Goal: Navigation & Orientation: Find specific page/section

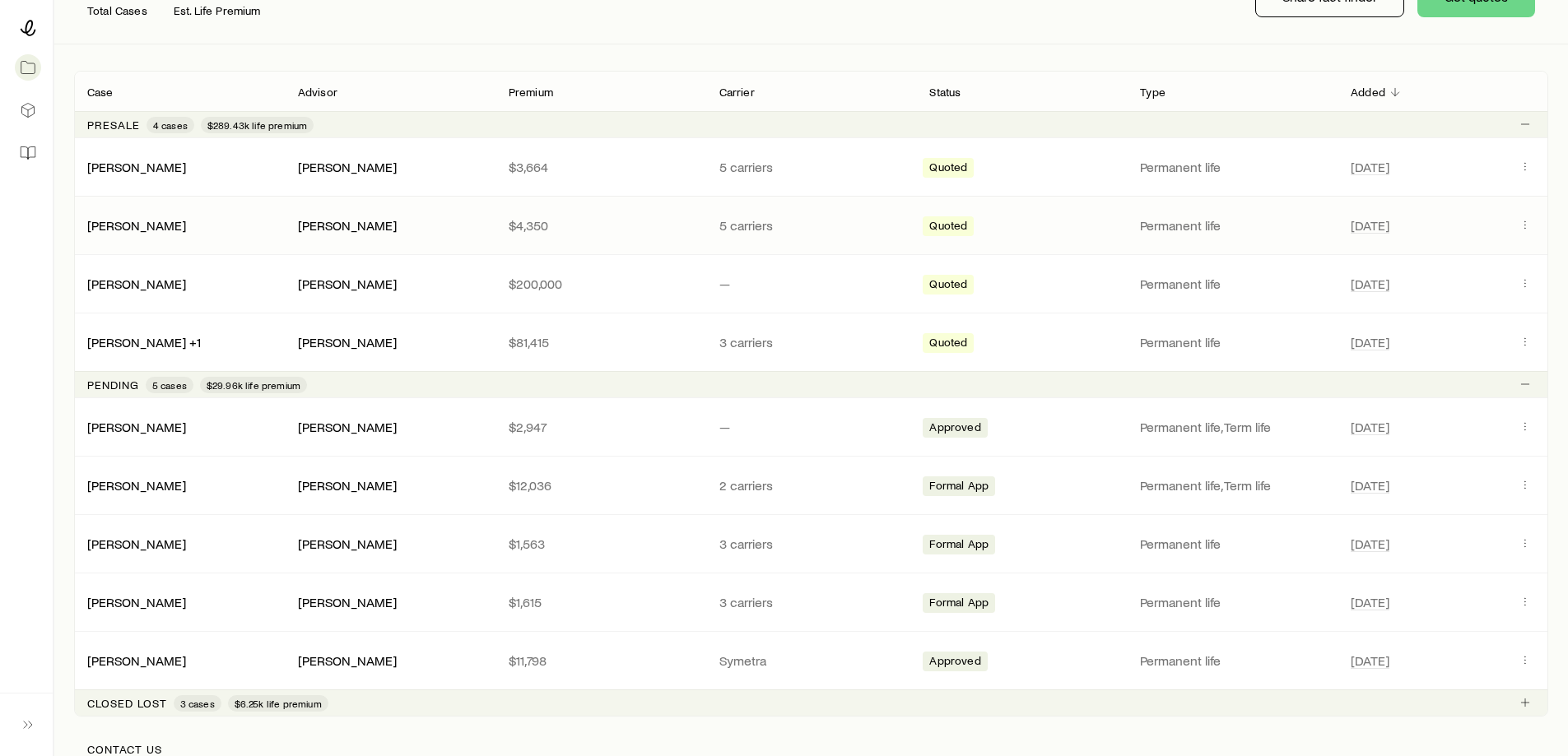
scroll to position [329, 0]
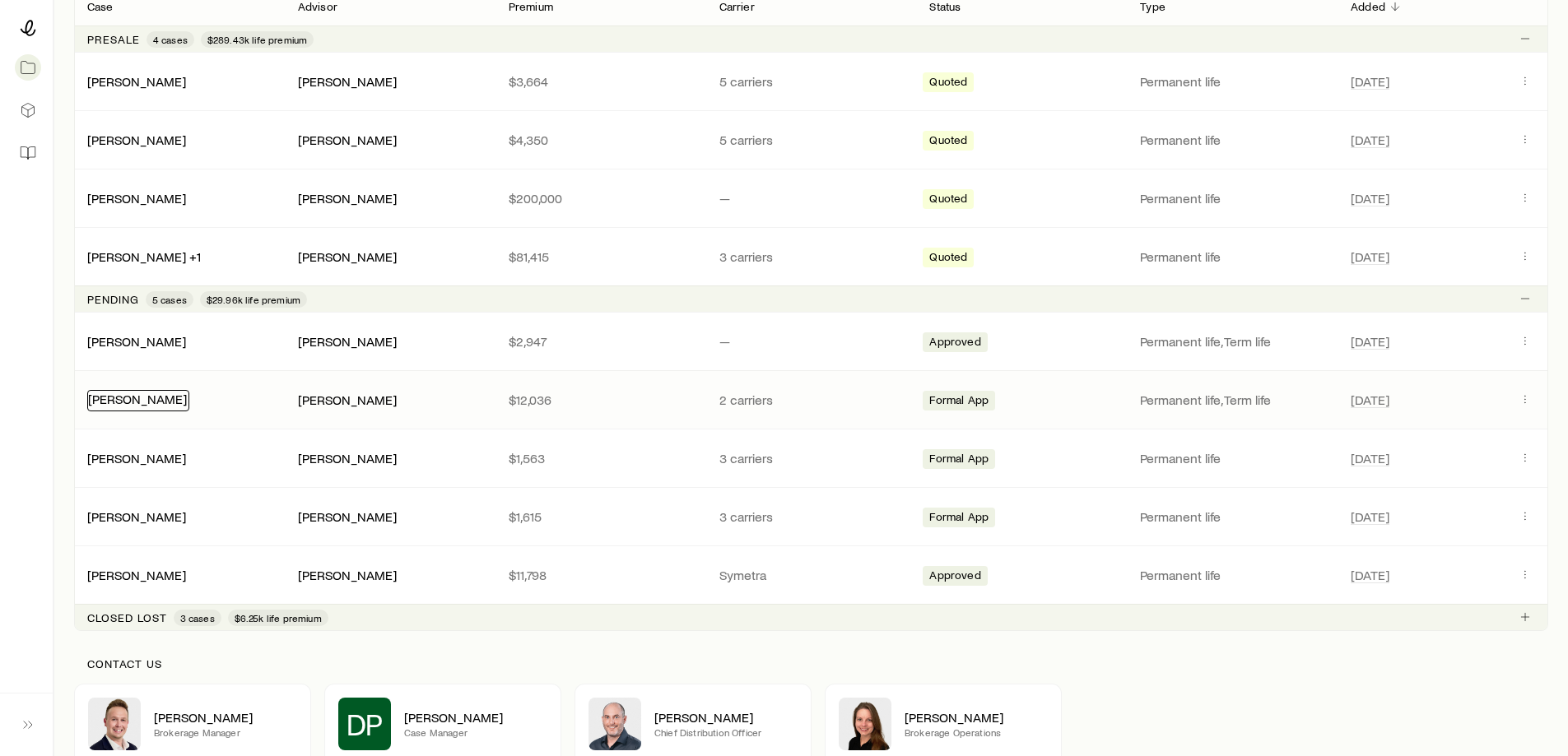
click at [148, 402] on link "[PERSON_NAME]" at bounding box center [137, 399] width 99 height 16
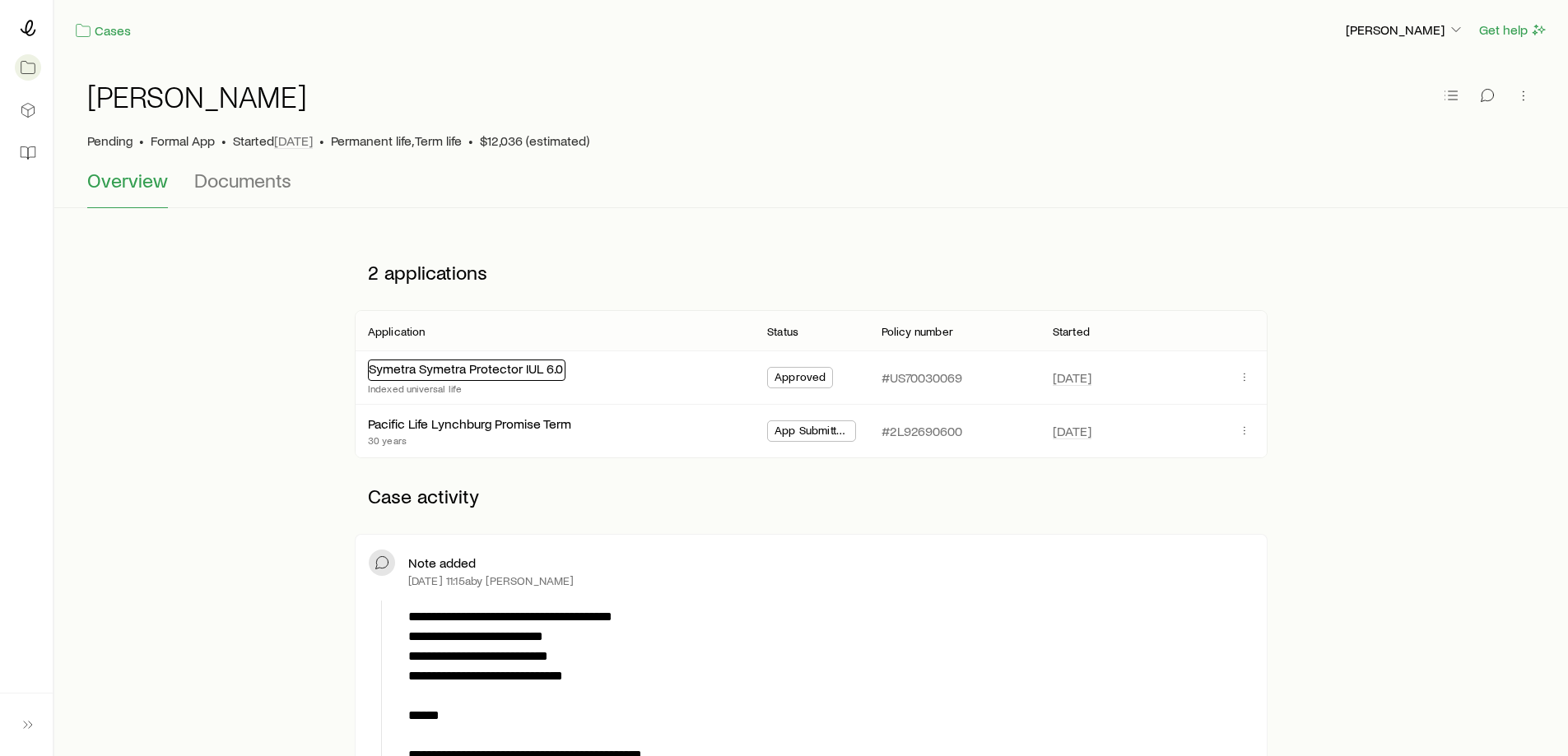
click at [502, 370] on link "Symetra Symetra Protector IUL 6.0" at bounding box center [466, 368] width 194 height 16
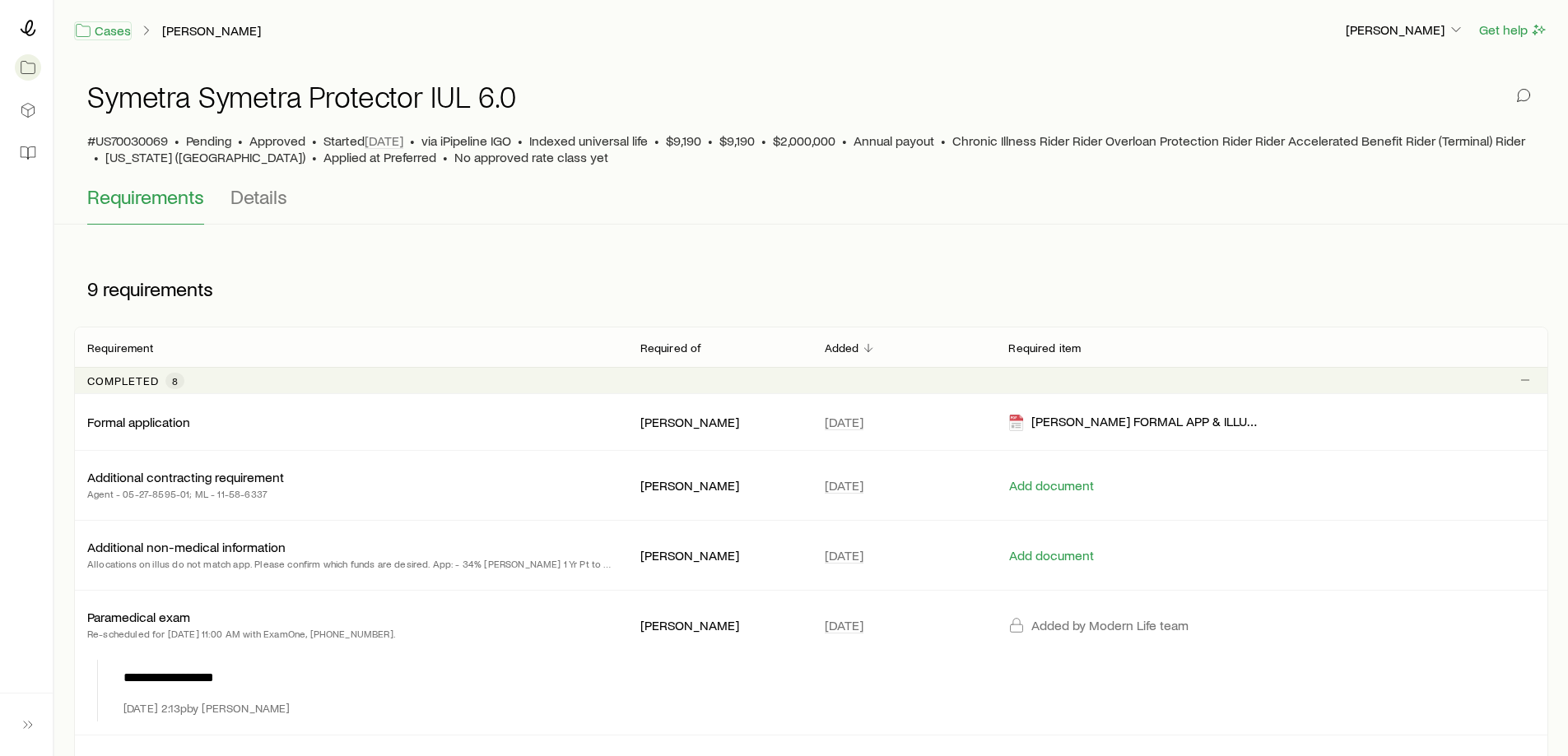
click at [107, 36] on link "Cases" at bounding box center [102, 31] width 58 height 19
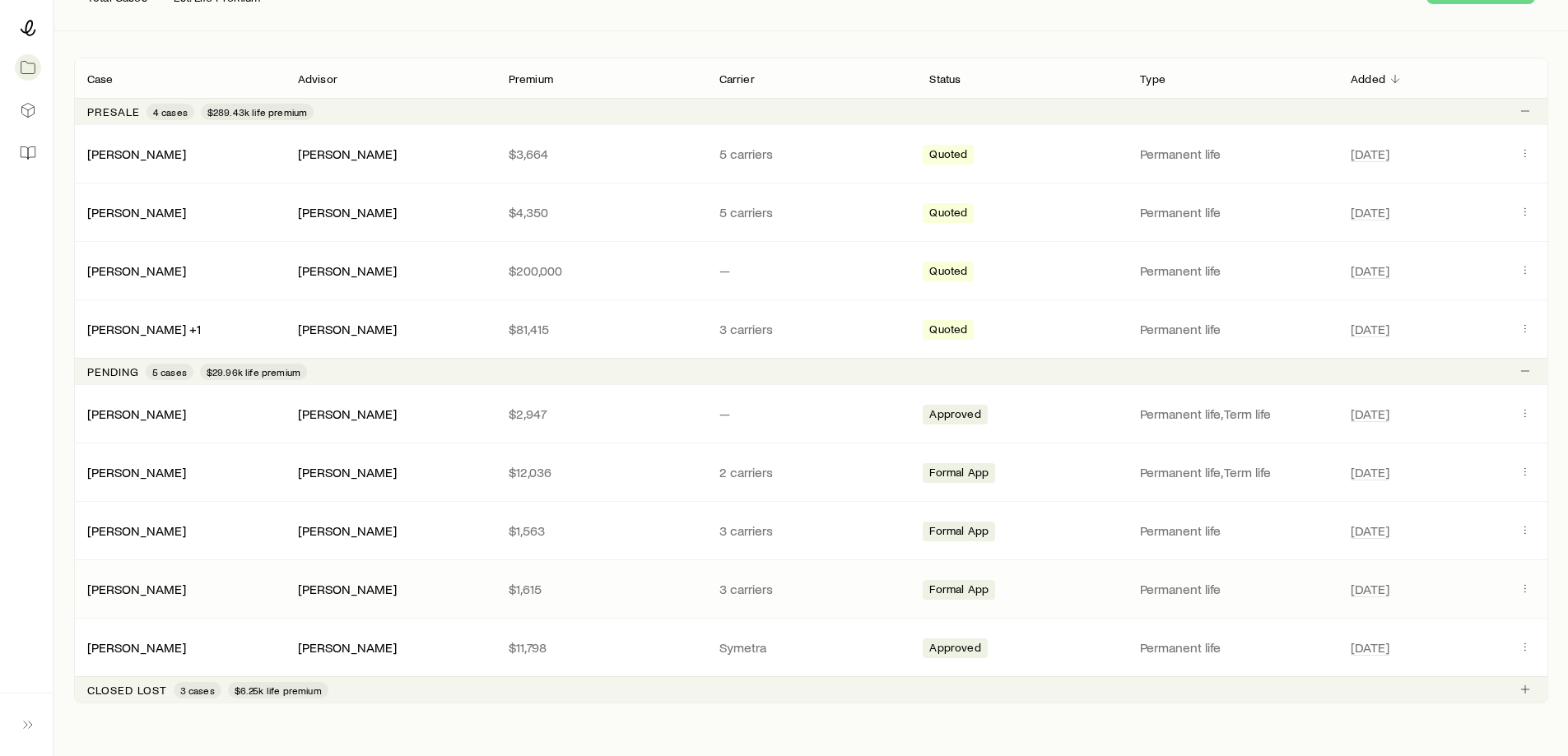
scroll to position [329, 0]
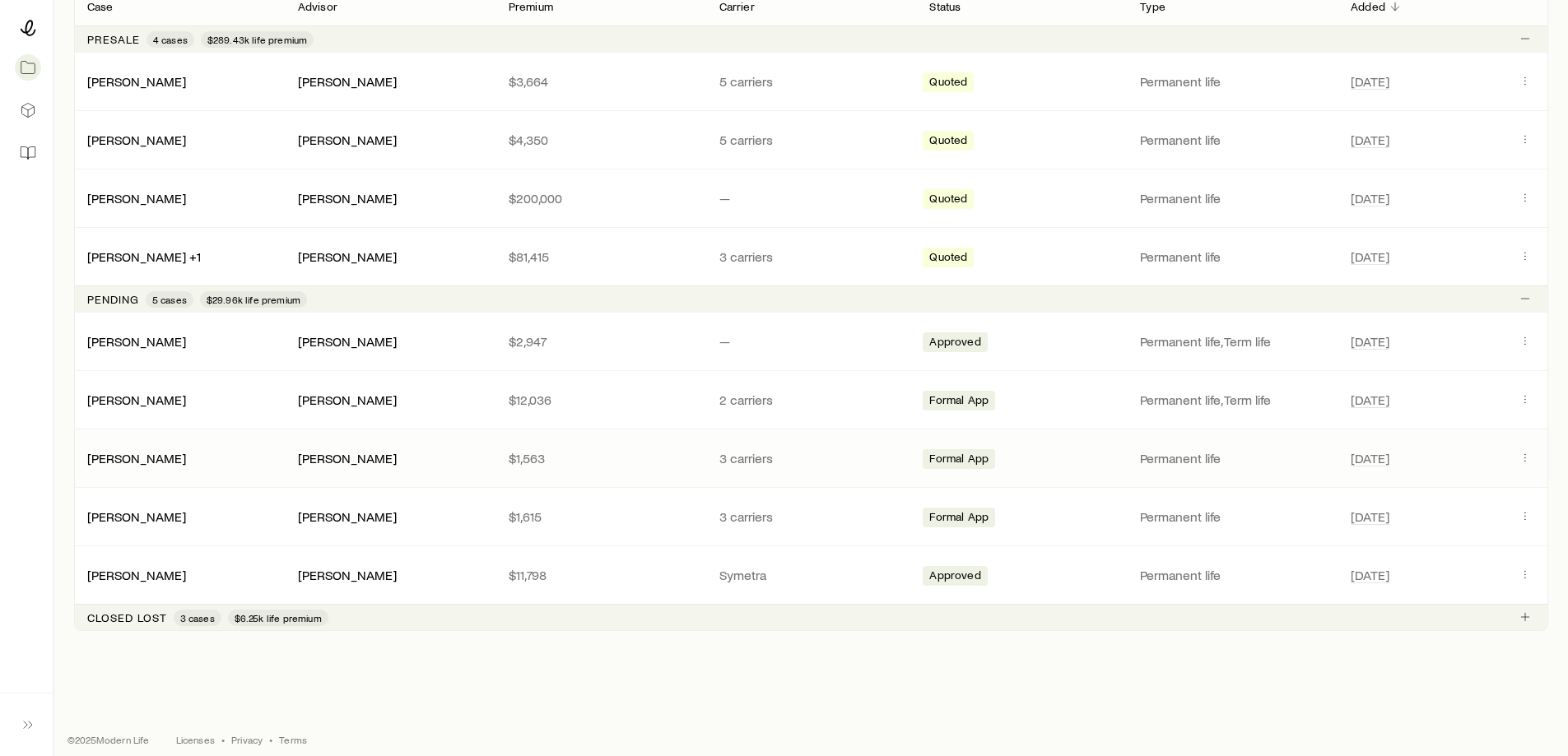
click at [224, 464] on div "[PERSON_NAME]" at bounding box center [179, 458] width 211 height 17
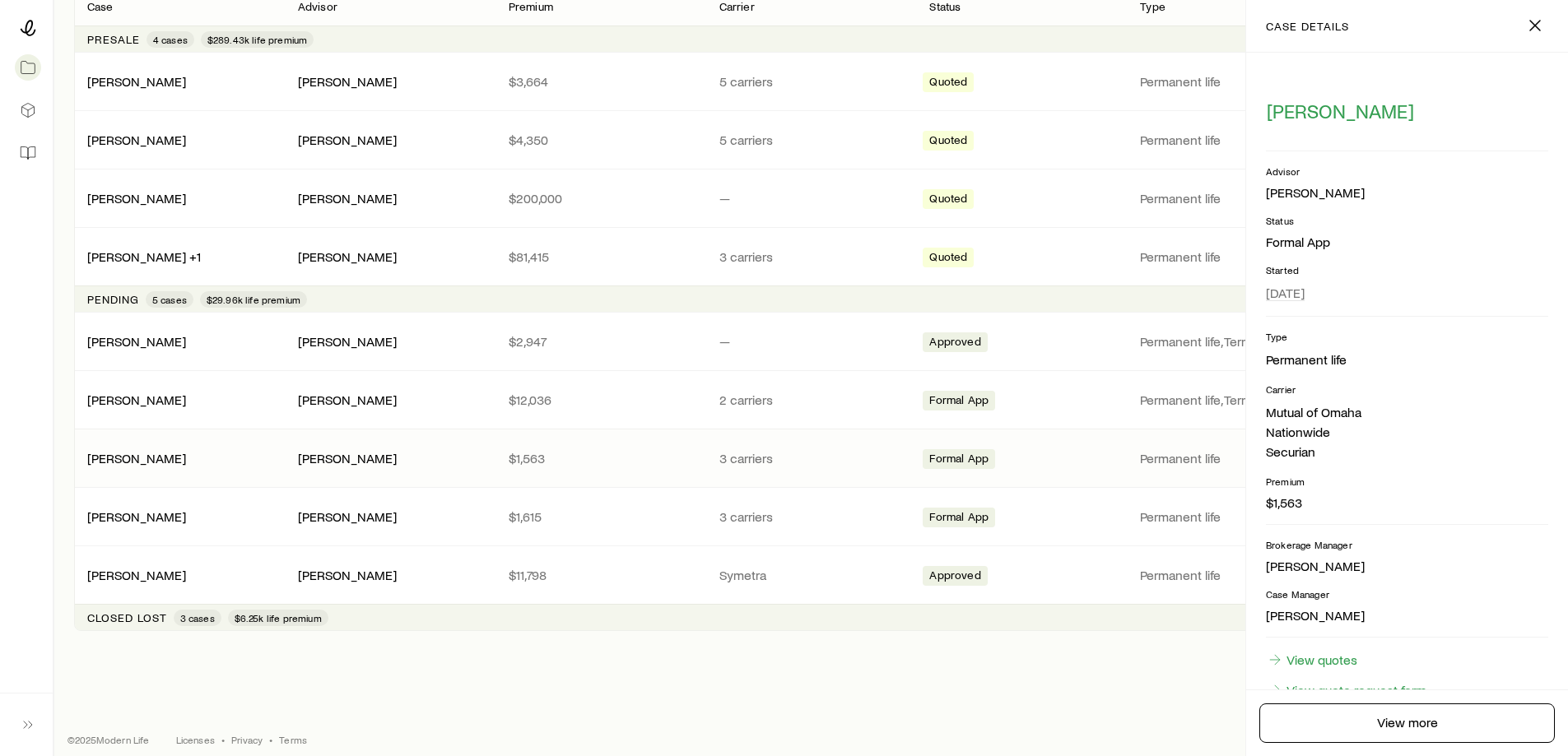
click at [168, 469] on div "[PERSON_NAME] [PERSON_NAME] $1,563 3 carriers Formal App Permanent life [DATE]" at bounding box center [811, 458] width 1474 height 58
click at [168, 460] on link "[PERSON_NAME]" at bounding box center [137, 456] width 99 height 16
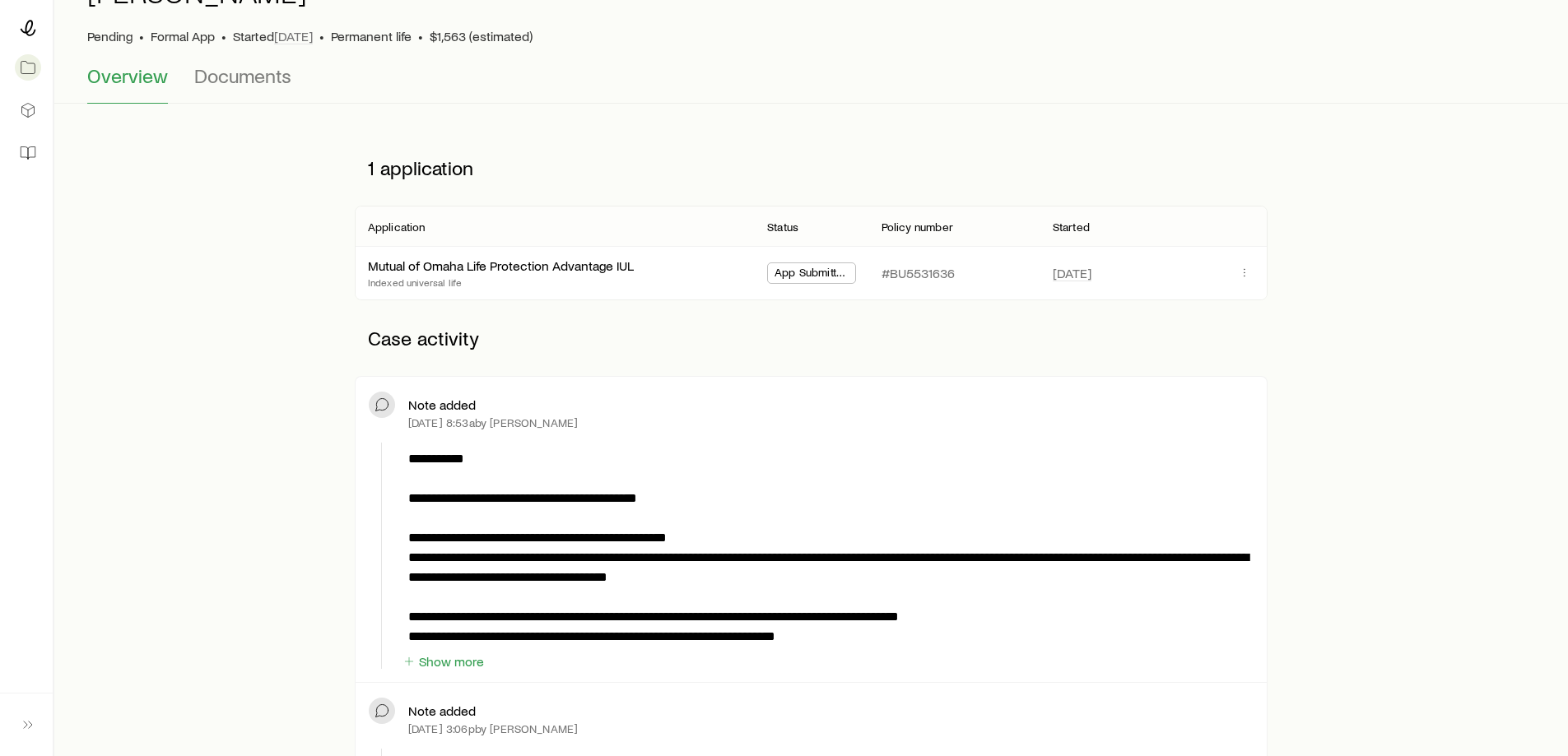
scroll to position [165, 0]
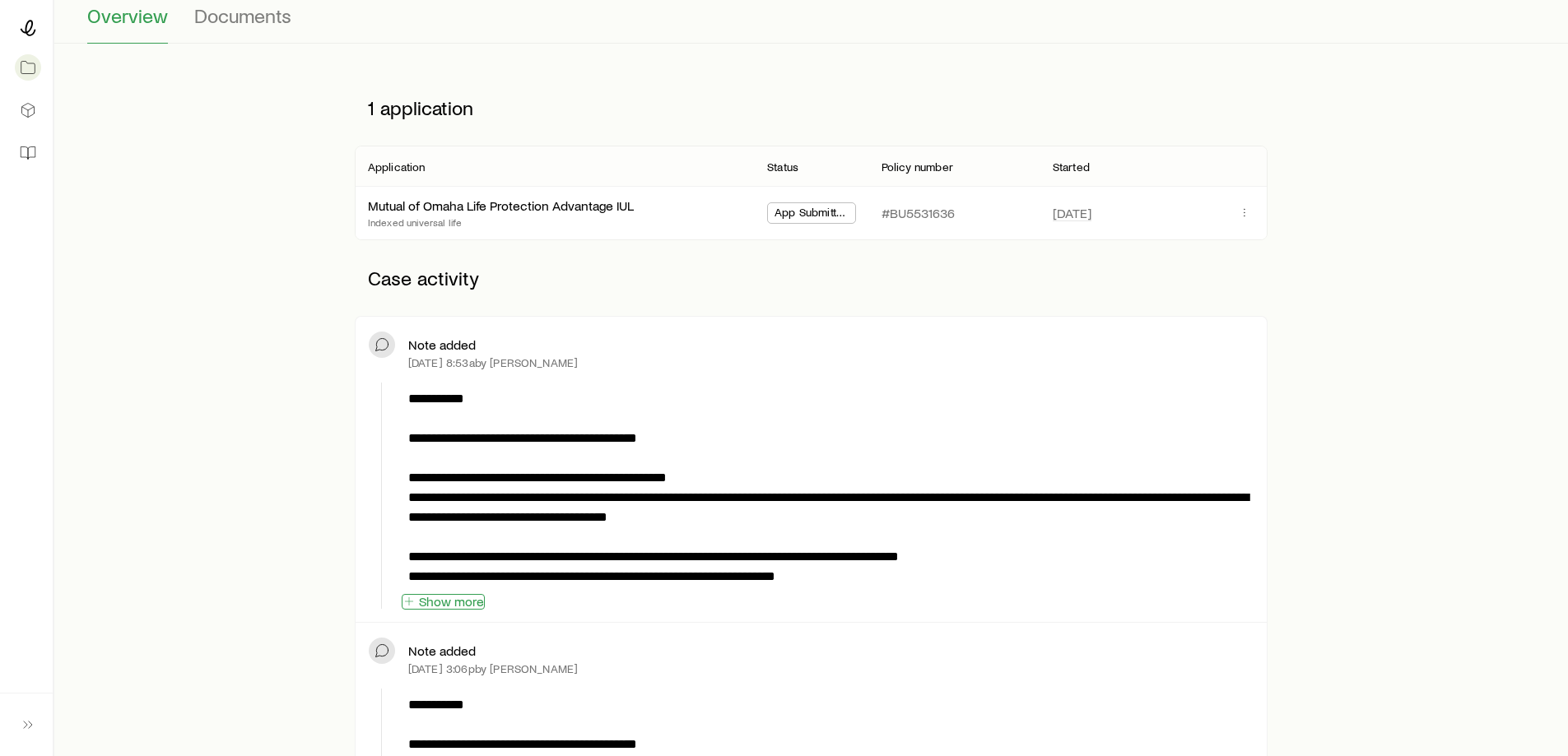
click at [466, 599] on button "Show more" at bounding box center [443, 601] width 83 height 16
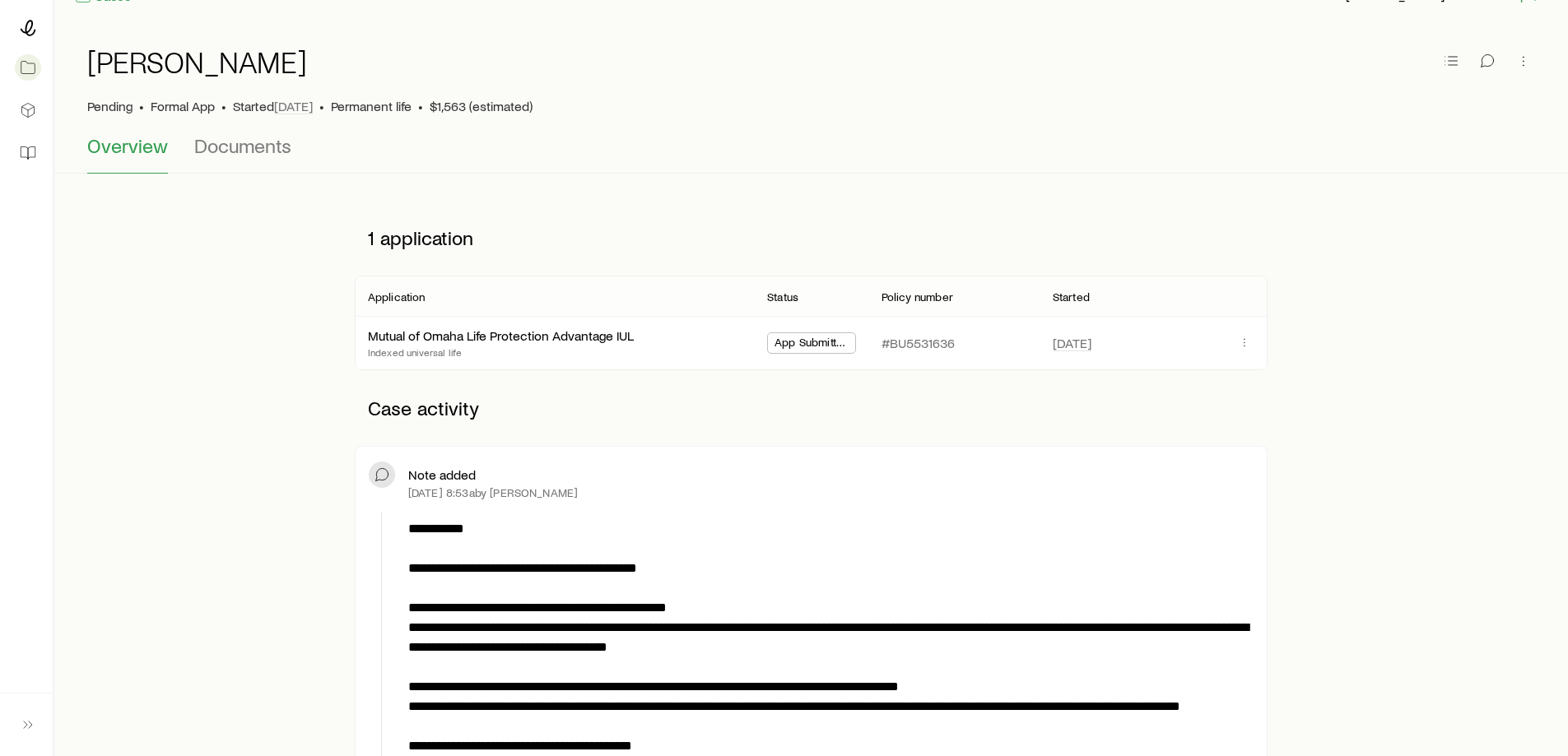
scroll to position [0, 0]
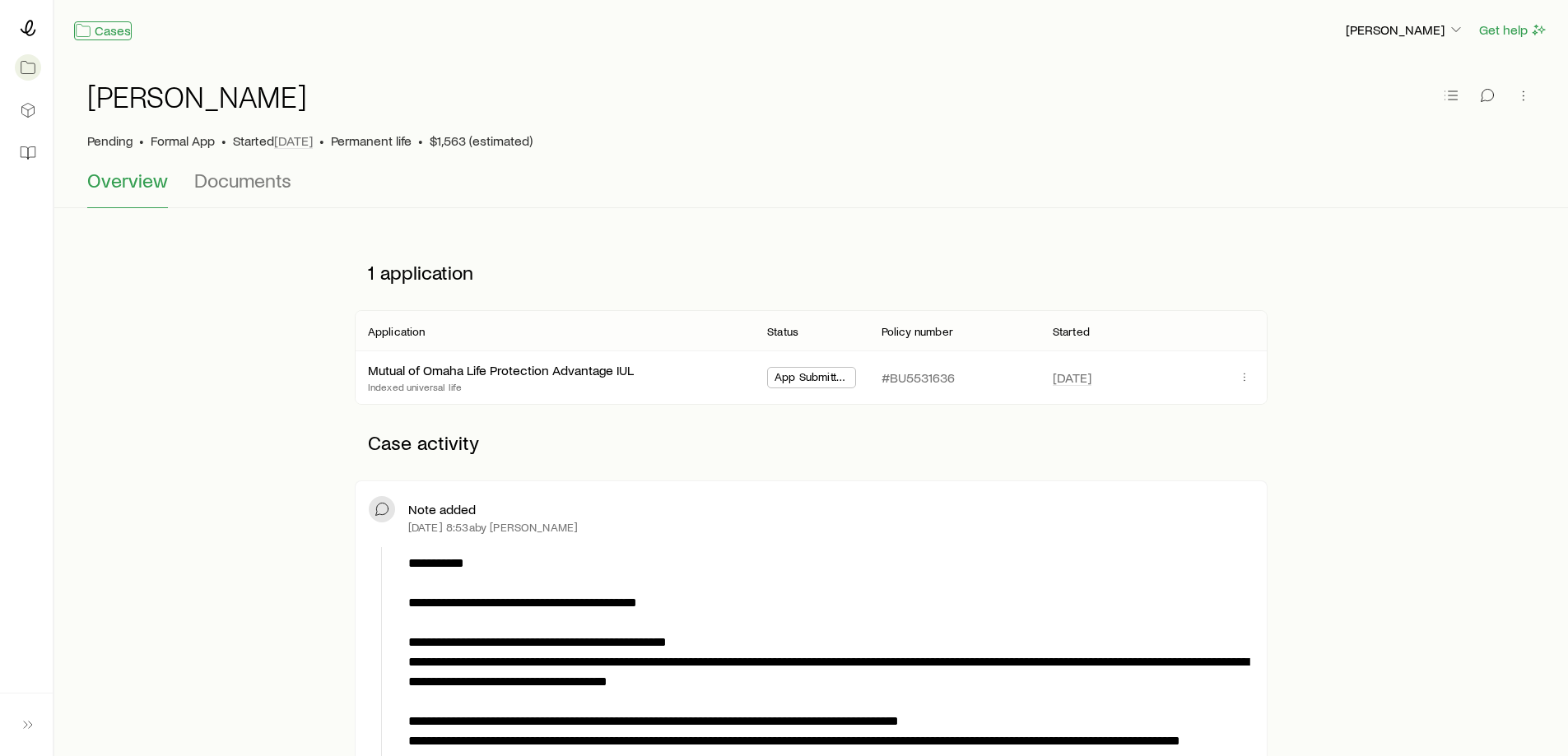
click at [118, 32] on link "Cases" at bounding box center [102, 31] width 58 height 19
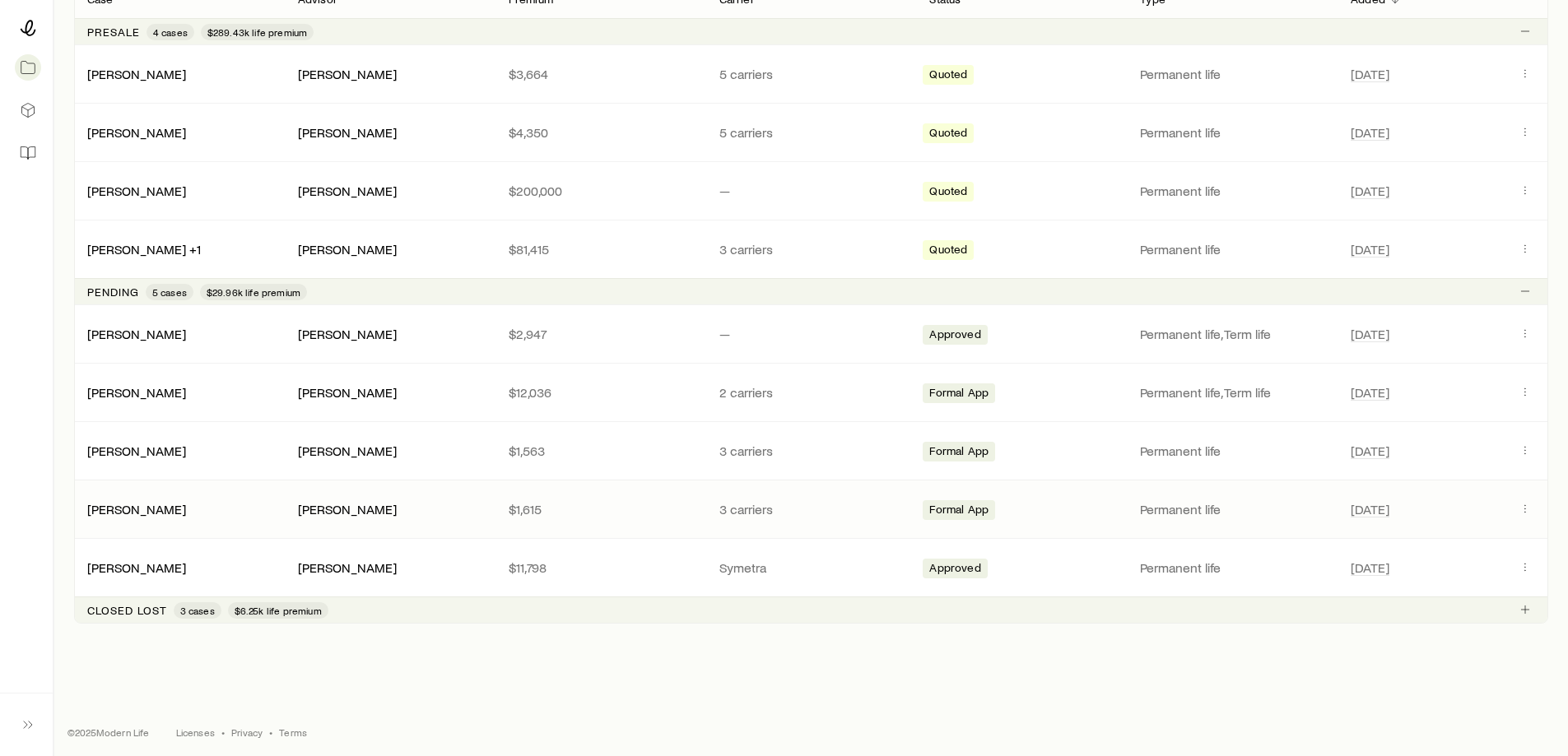
scroll to position [342, 0]
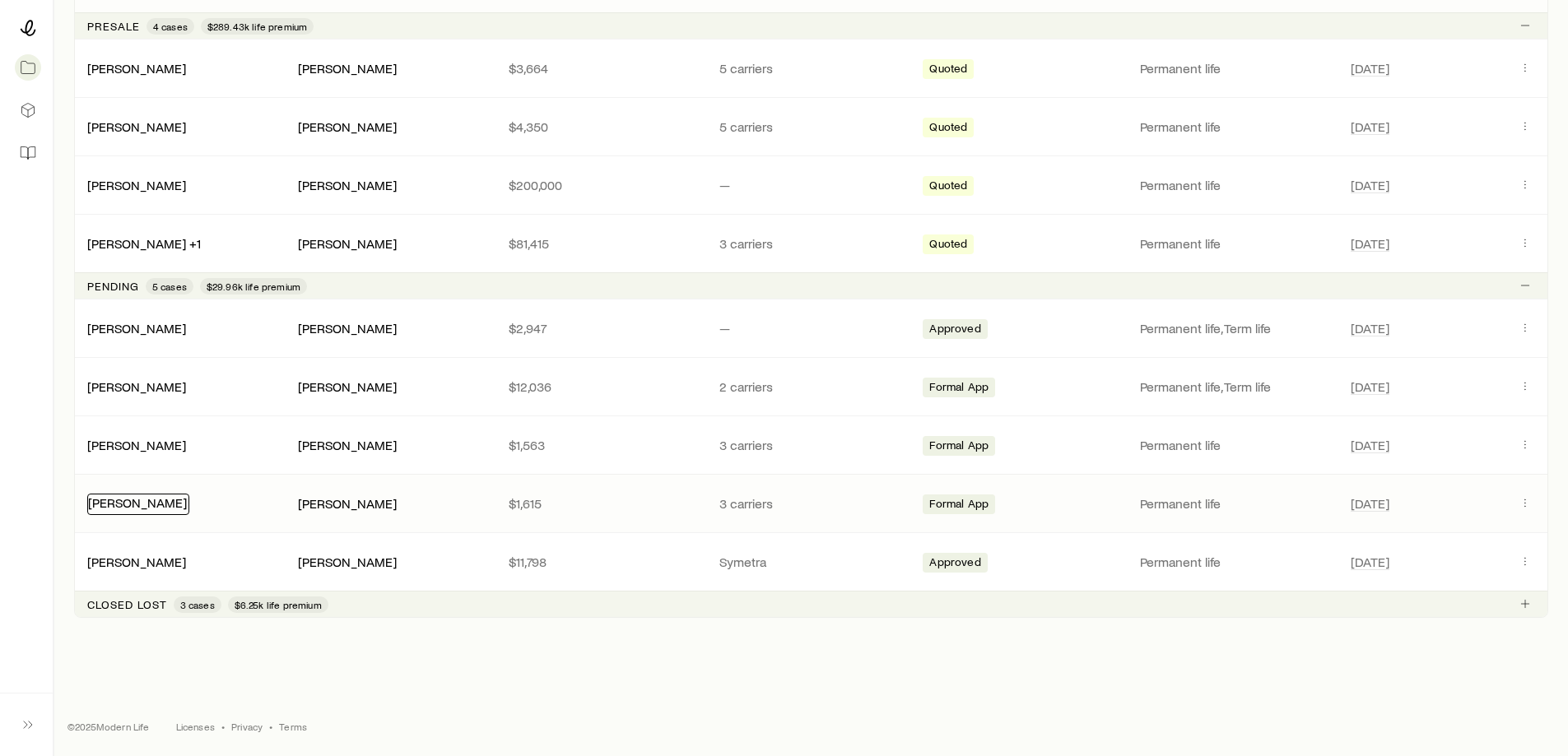
click at [151, 504] on link "[PERSON_NAME]" at bounding box center [137, 502] width 99 height 16
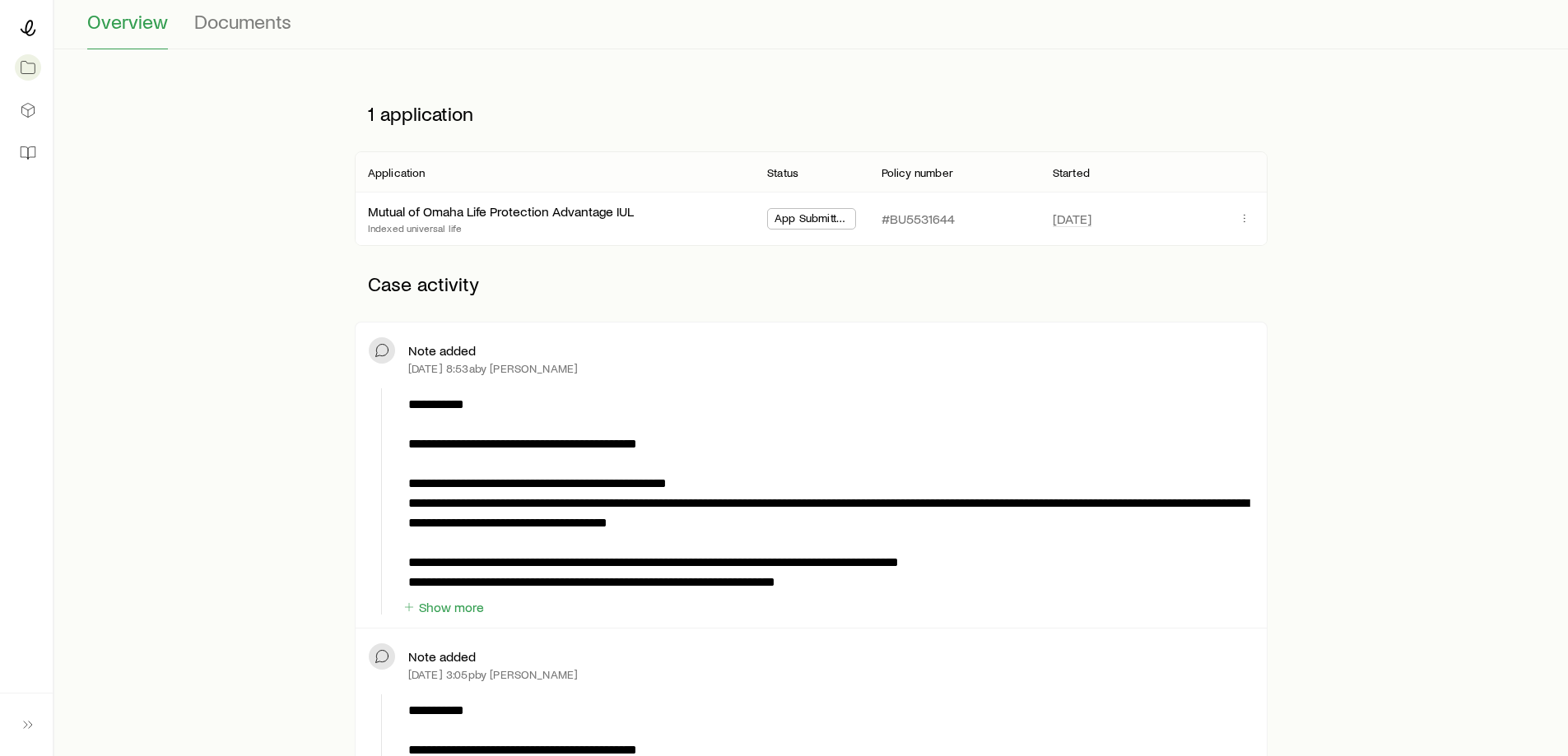
scroll to position [165, 0]
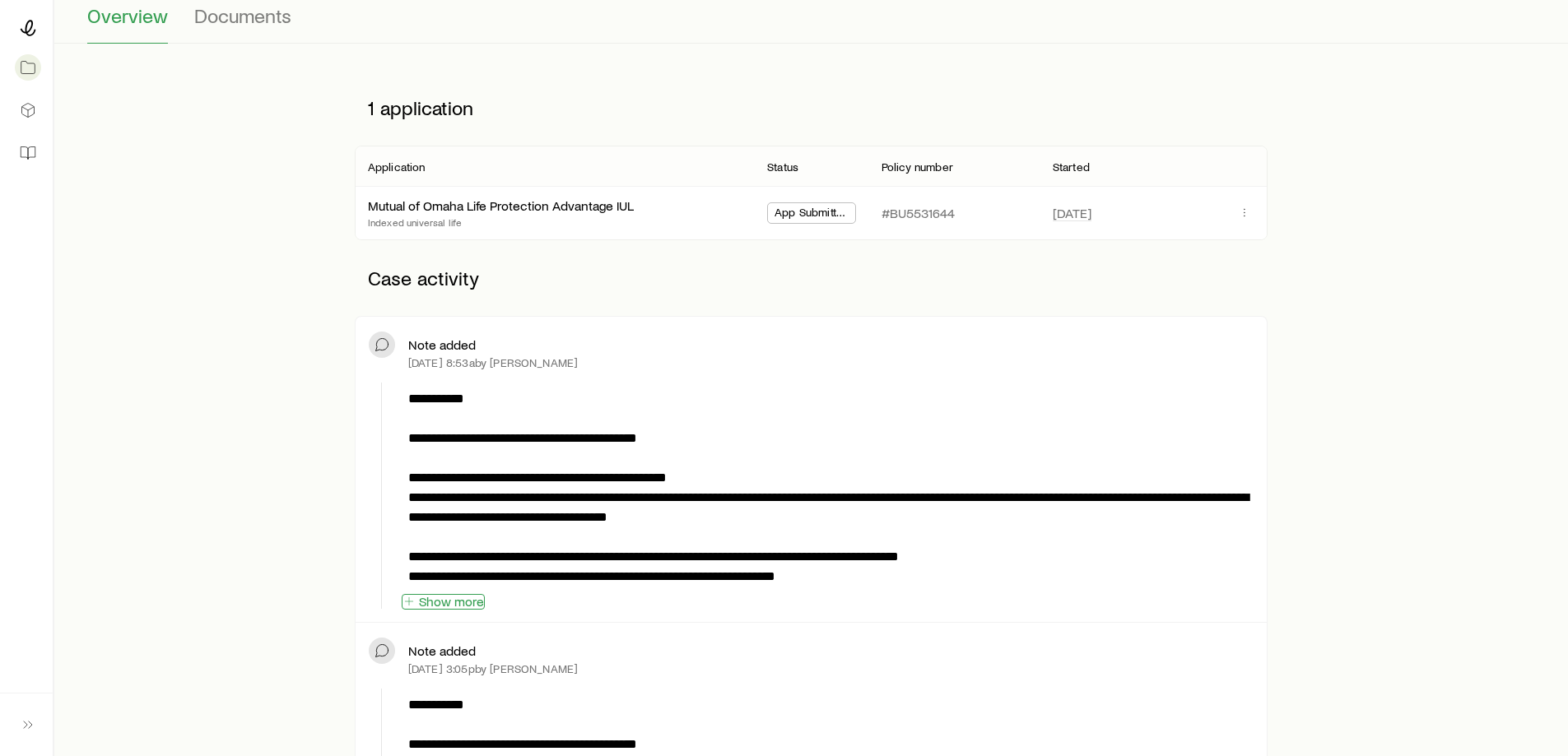
click at [434, 604] on button "Show more" at bounding box center [443, 601] width 83 height 16
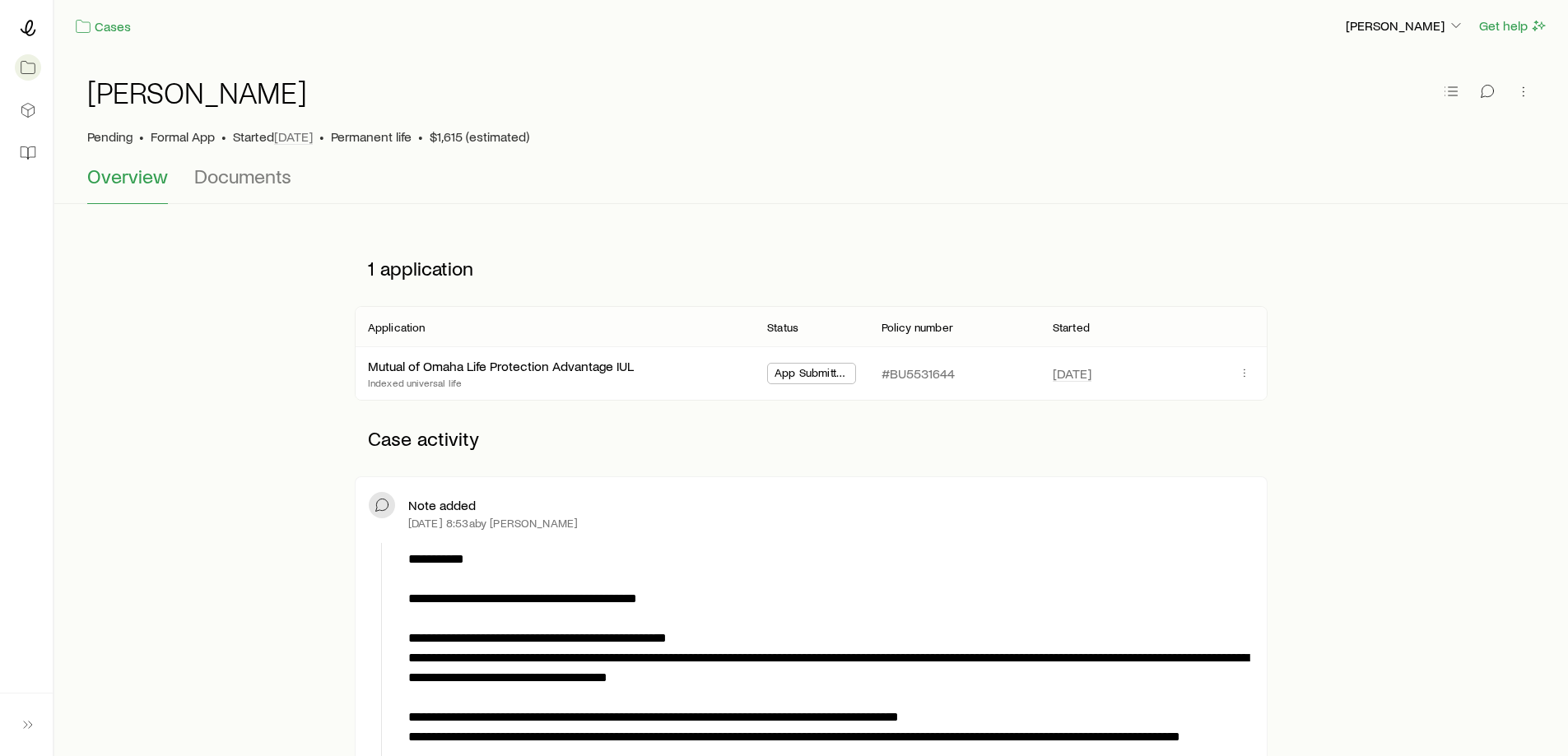
scroll to position [0, 0]
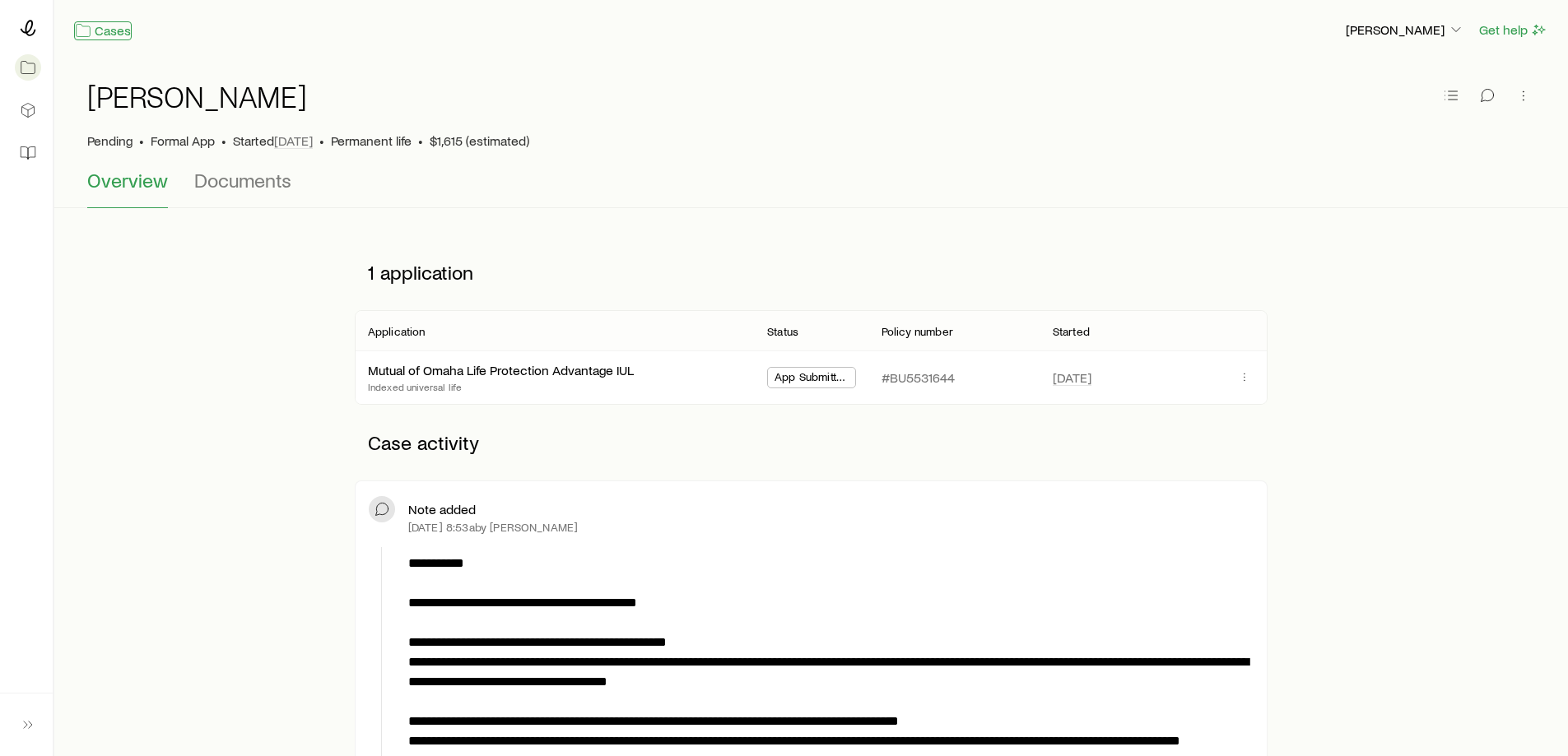
click at [106, 29] on link "Cases" at bounding box center [102, 31] width 58 height 19
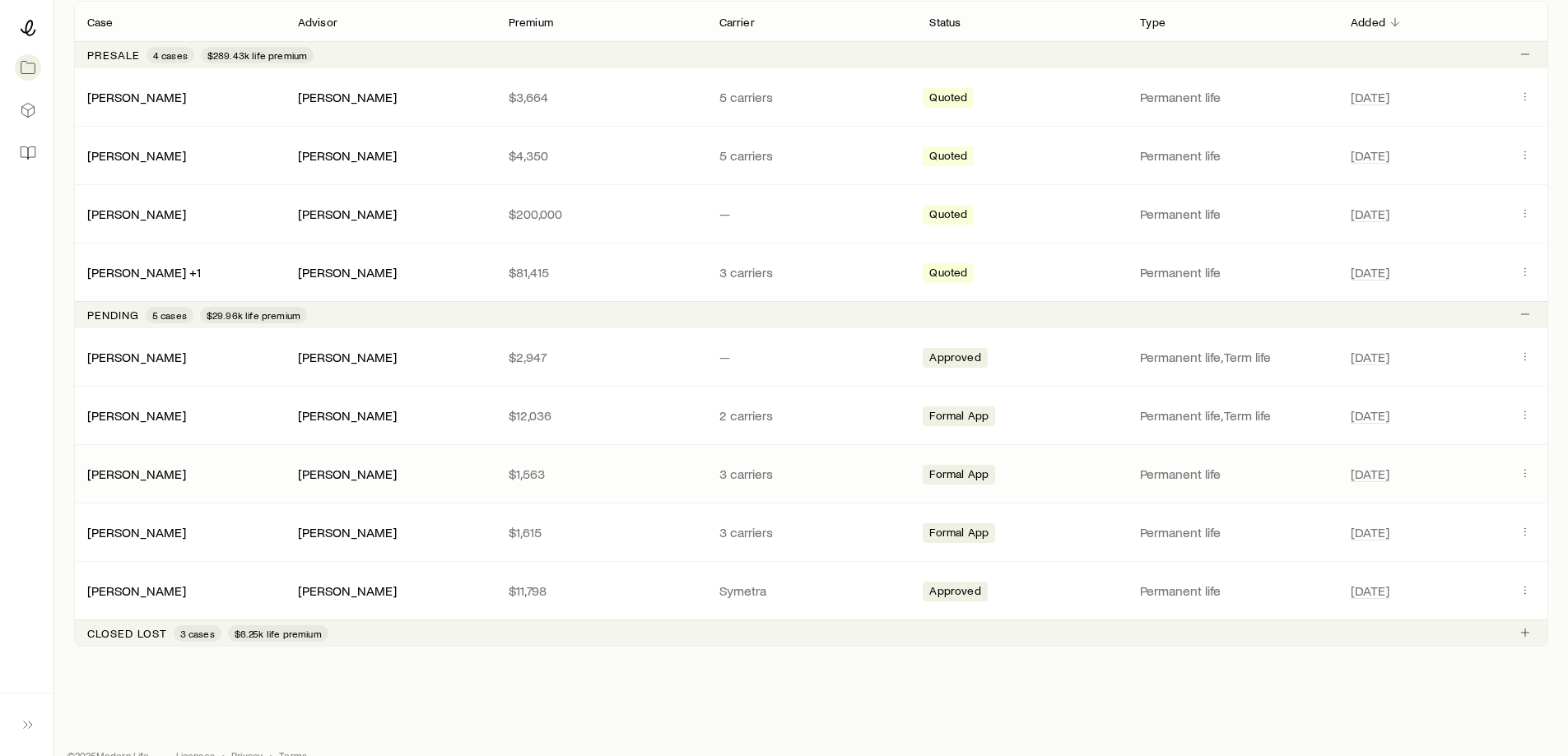
scroll to position [329, 0]
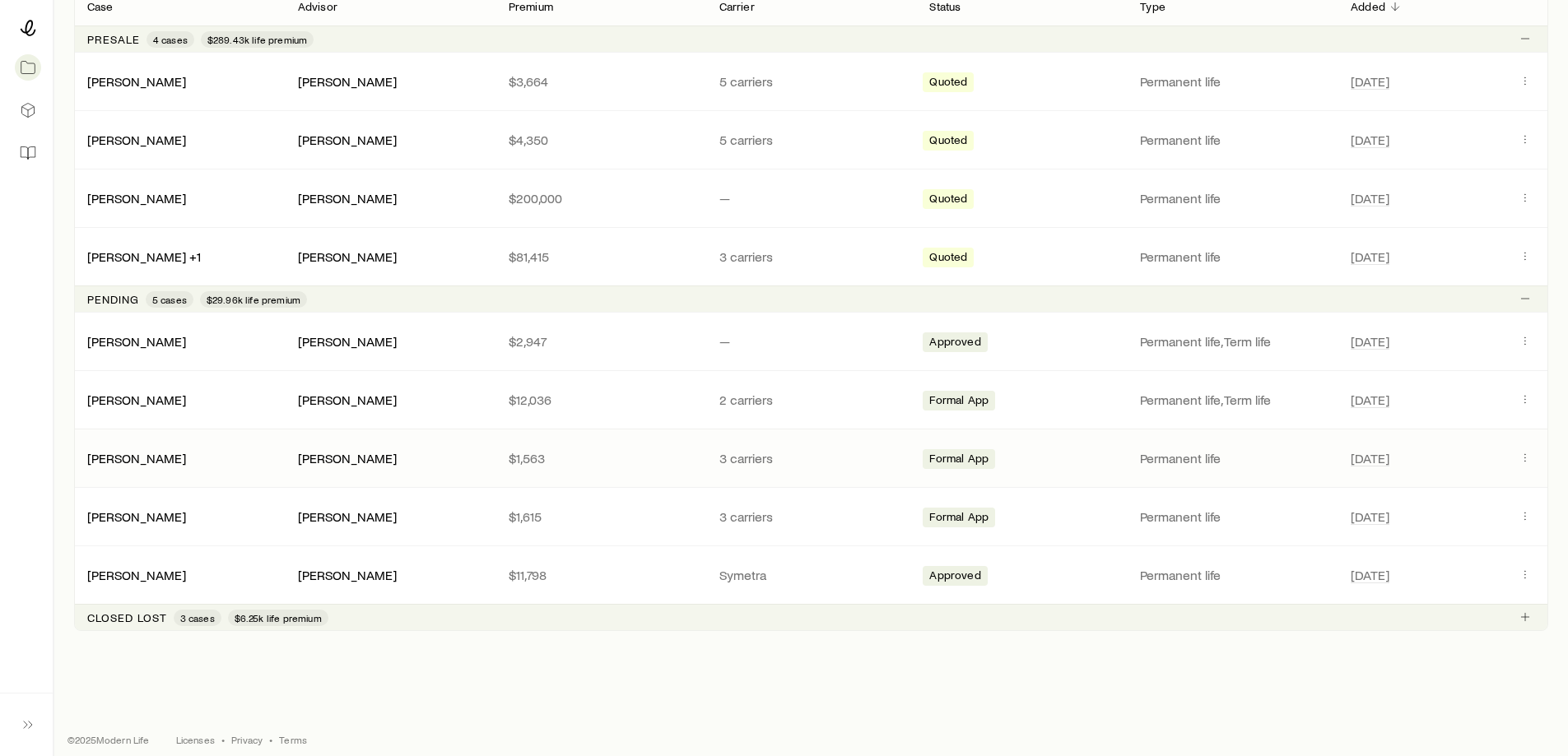
click at [154, 469] on div "[PERSON_NAME] [PERSON_NAME] $1,563 3 carriers Formal App Permanent life [DATE]" at bounding box center [811, 458] width 1474 height 58
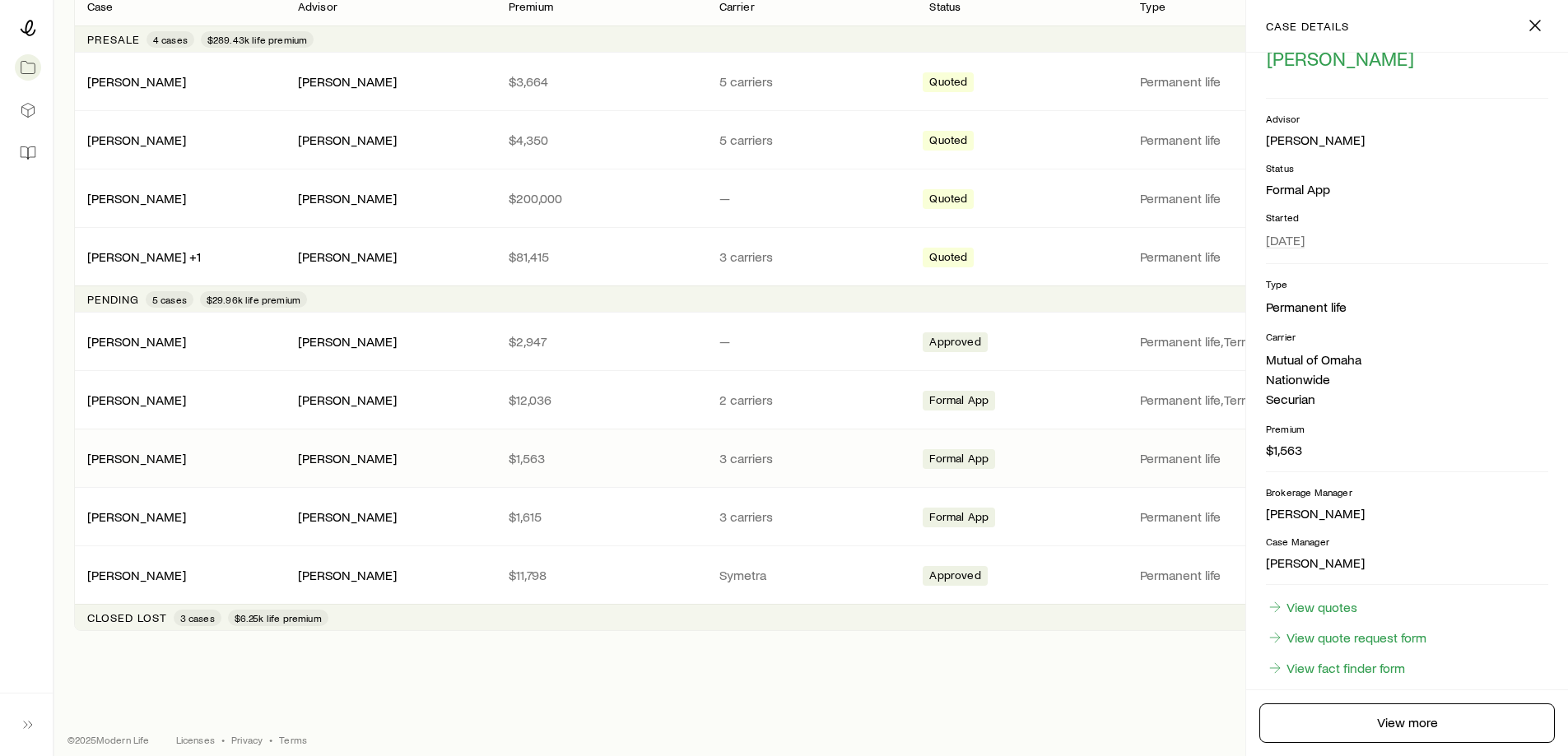
scroll to position [103, 0]
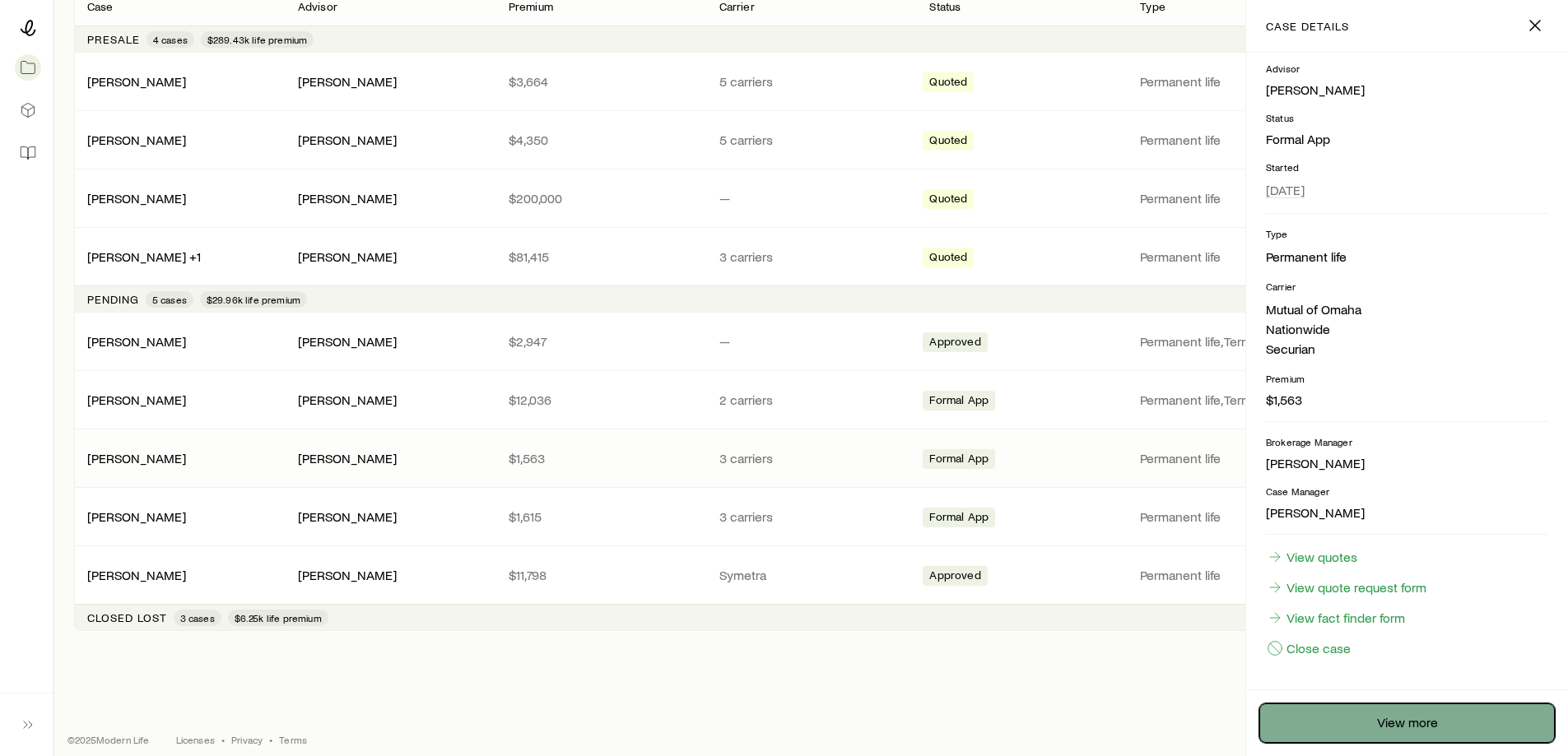
click at [1369, 718] on link "View more" at bounding box center [1406, 723] width 296 height 39
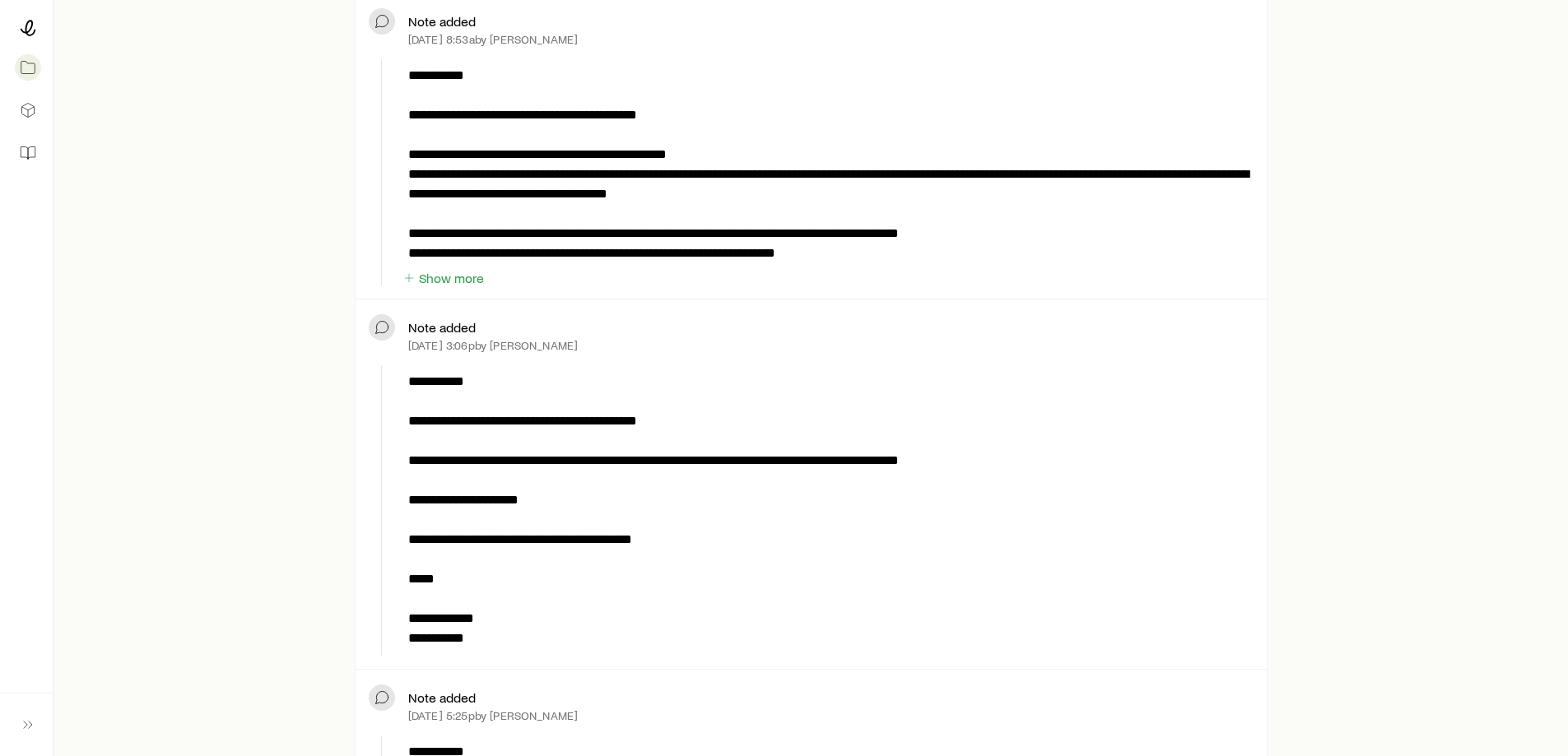
scroll to position [494, 0]
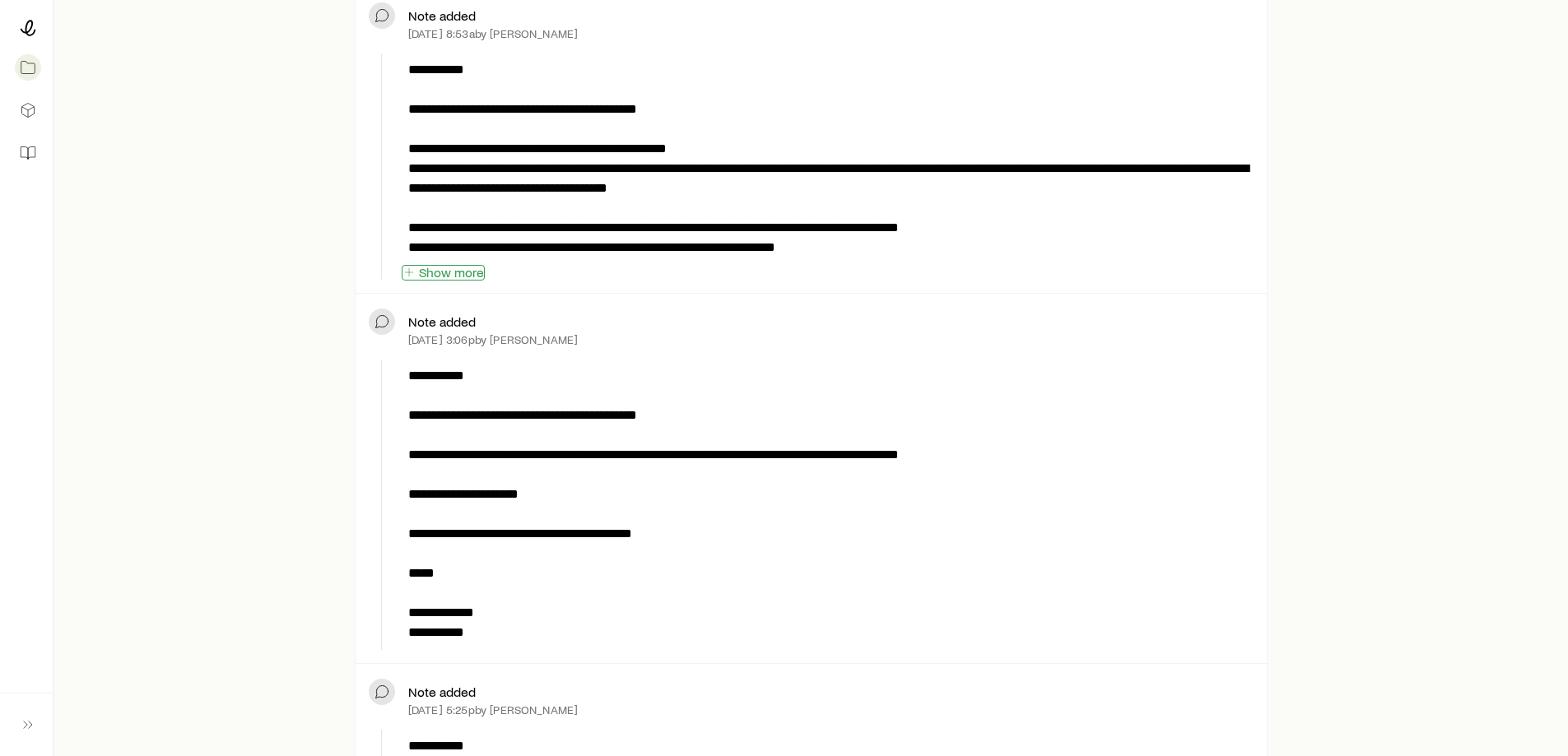
click at [424, 270] on button "Show more" at bounding box center [443, 272] width 83 height 16
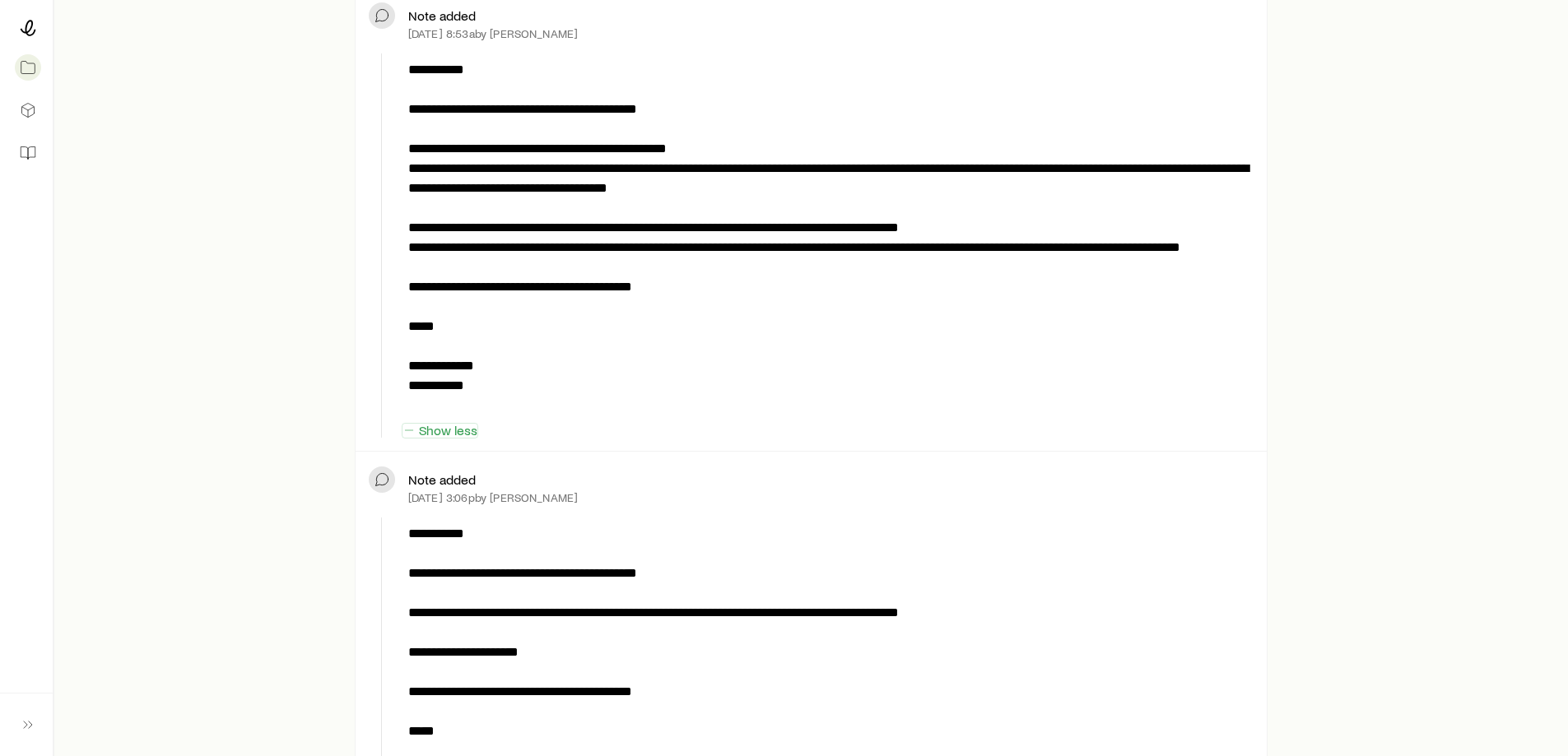
scroll to position [0, 0]
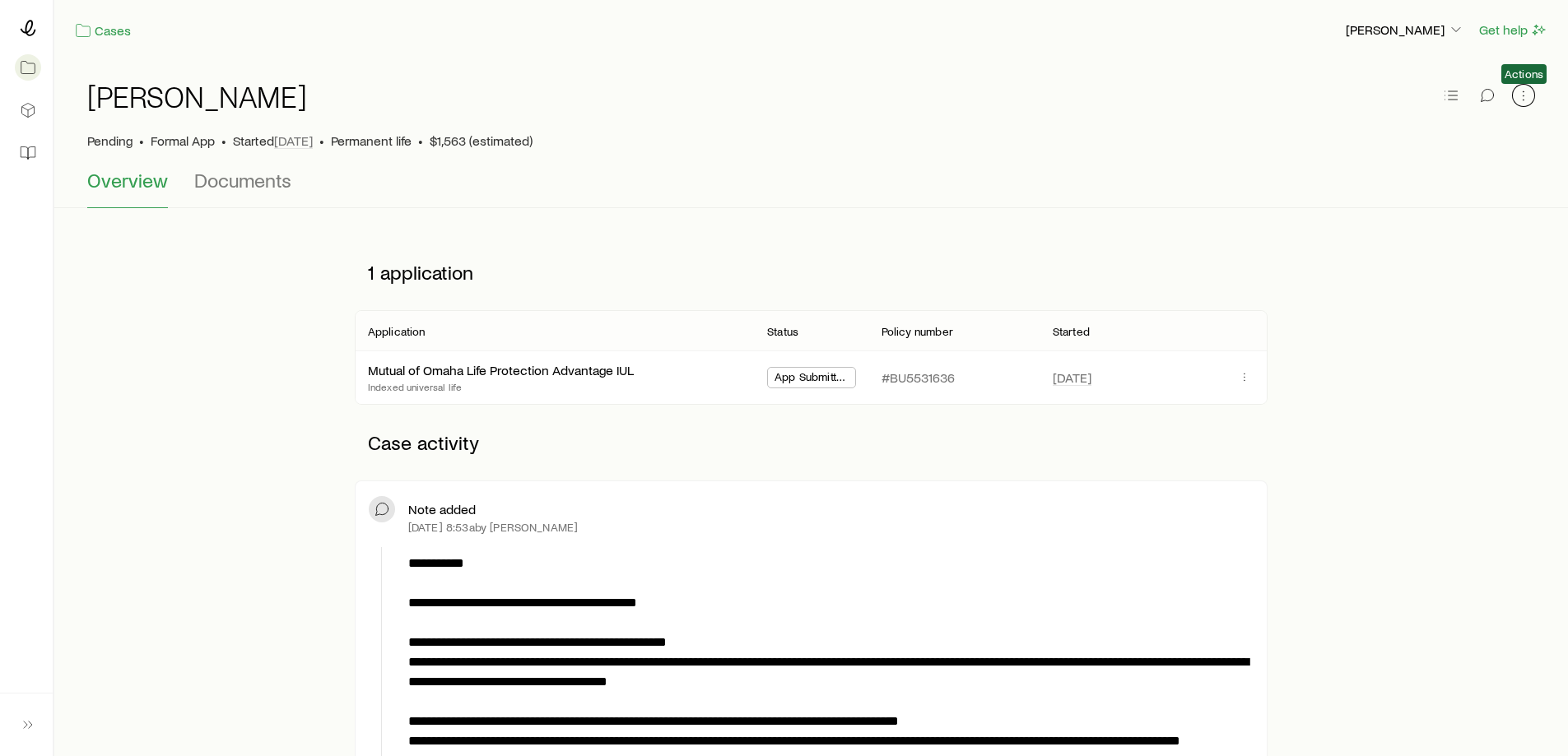
click at [1524, 100] on icon "button" at bounding box center [1523, 100] width 1 height 1
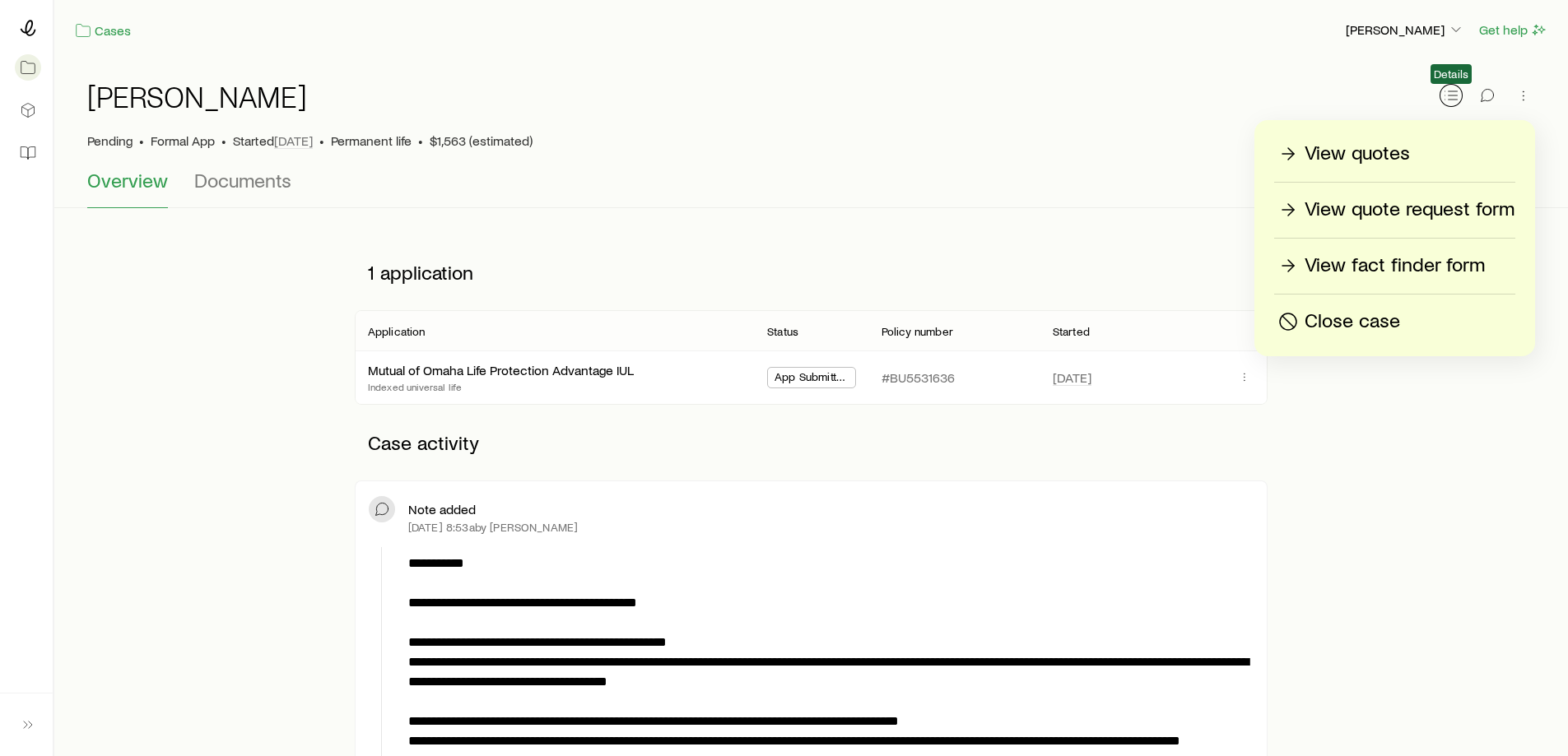
click at [1446, 96] on icon "button" at bounding box center [1451, 95] width 17 height 17
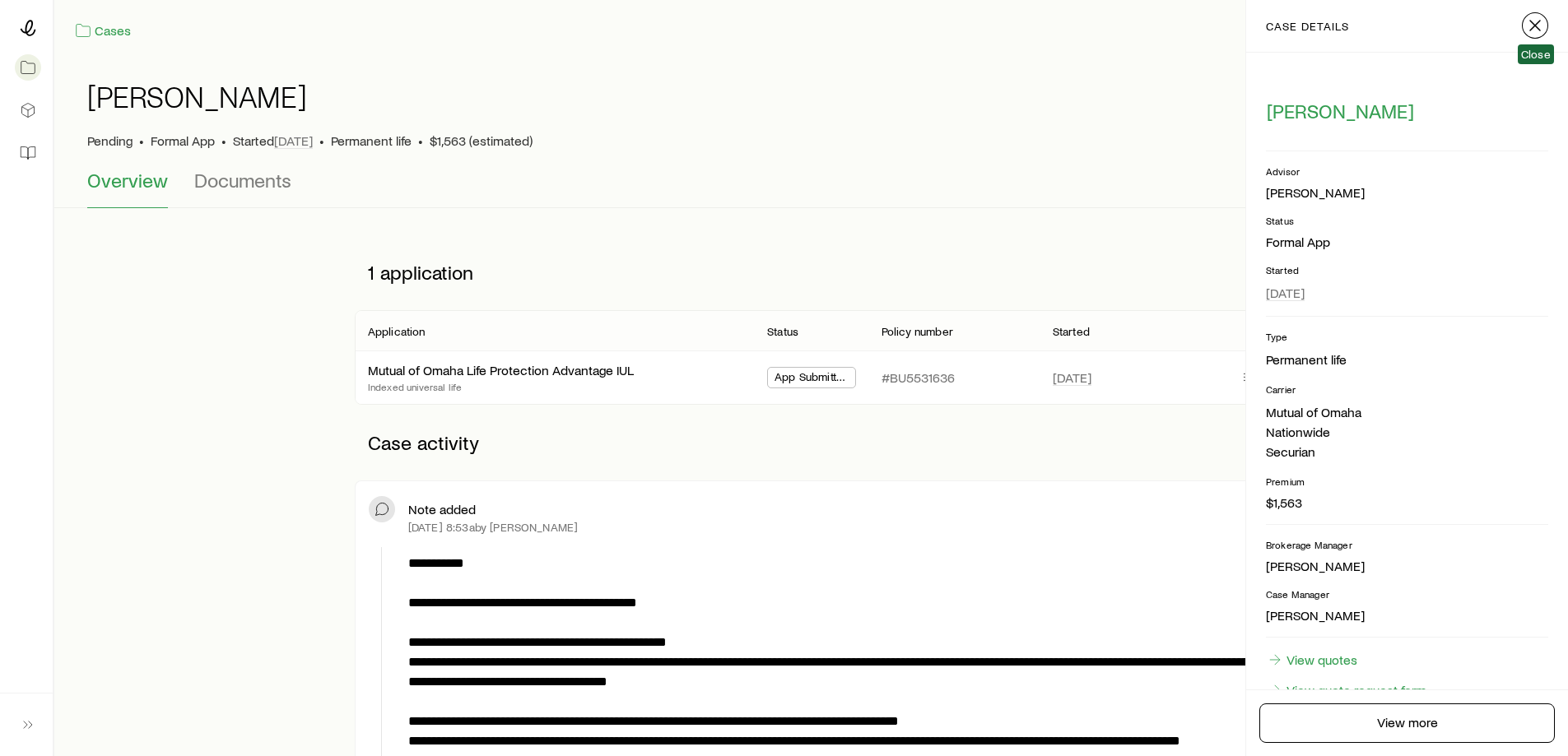
click at [1537, 20] on icon "button" at bounding box center [1535, 26] width 20 height 20
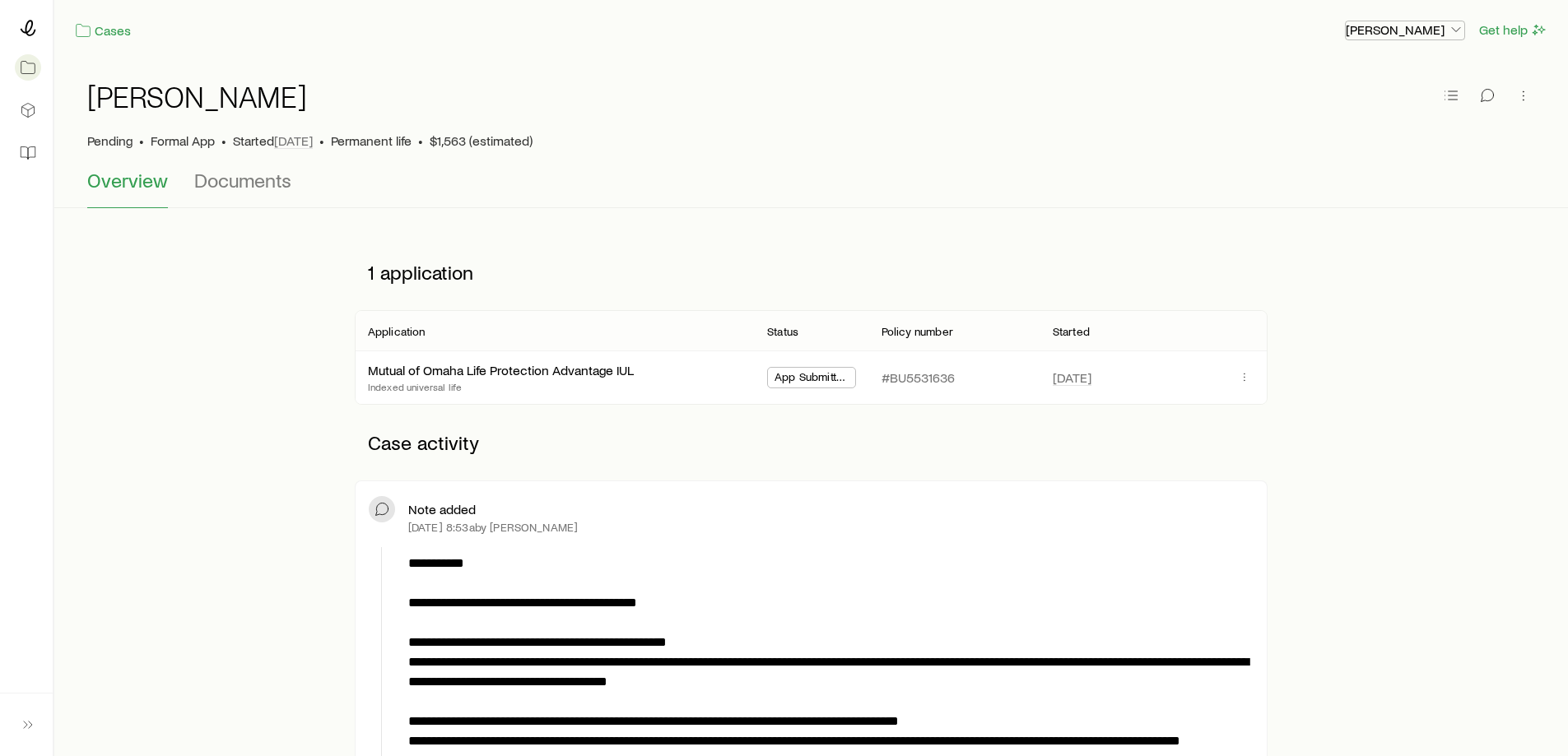
click at [1351, 22] on p "[PERSON_NAME]" at bounding box center [1405, 30] width 118 height 17
click at [1328, 75] on span "Sign out" at bounding box center [1327, 75] width 45 height 17
